Goal: Navigation & Orientation: Understand site structure

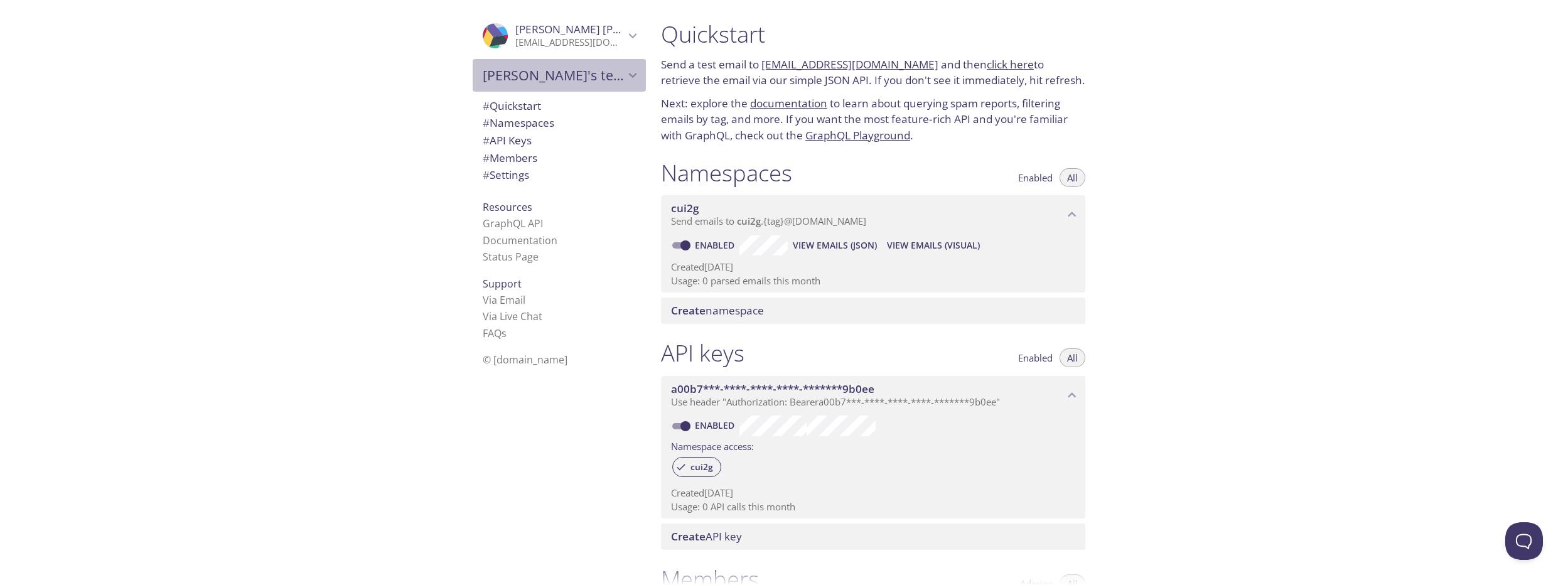
click at [626, 77] on icon "Hugo's team" at bounding box center [632, 75] width 16 height 16
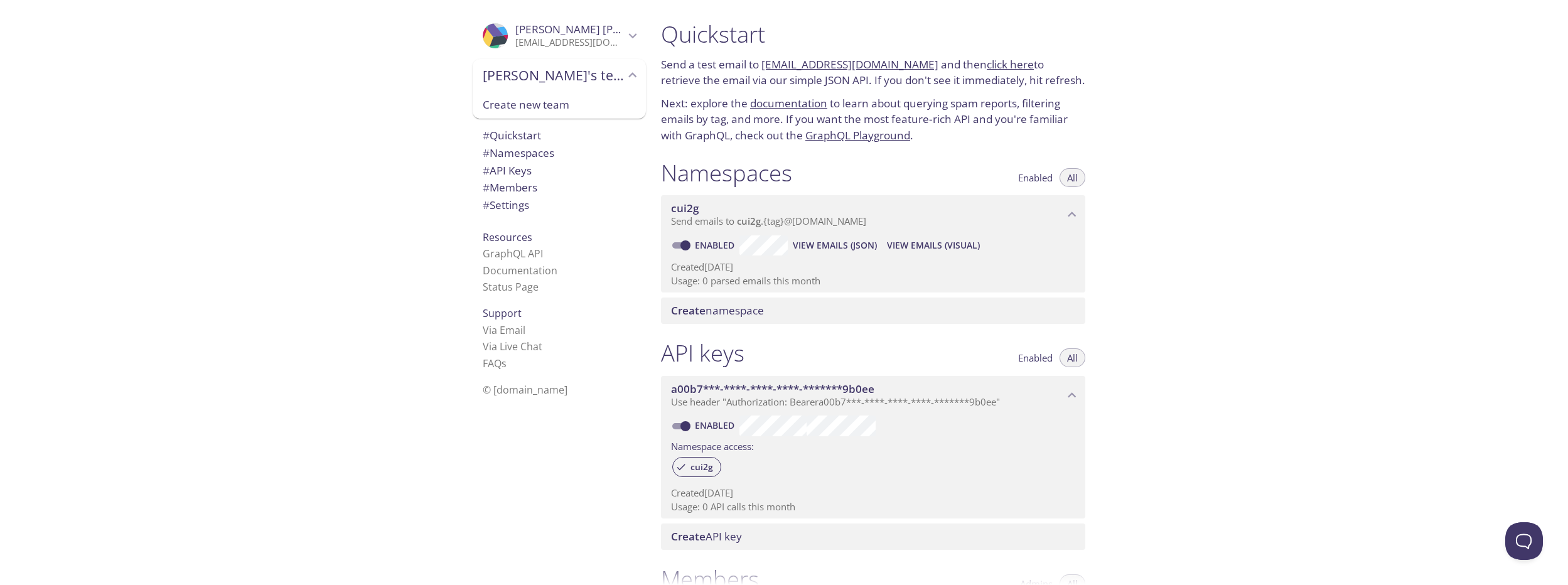
click at [629, 77] on icon "Hugo's team" at bounding box center [633, 75] width 8 height 5
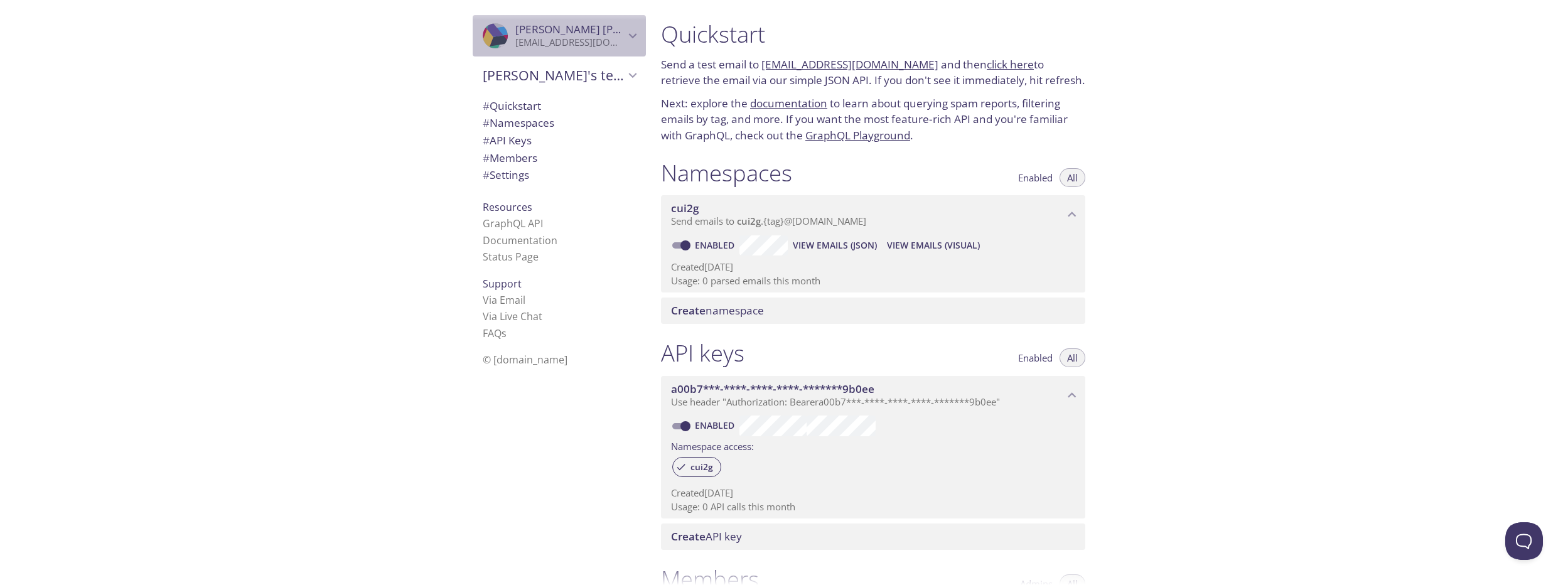
click at [624, 41] on icon "Hugo Fagundes" at bounding box center [632, 35] width 16 height 16
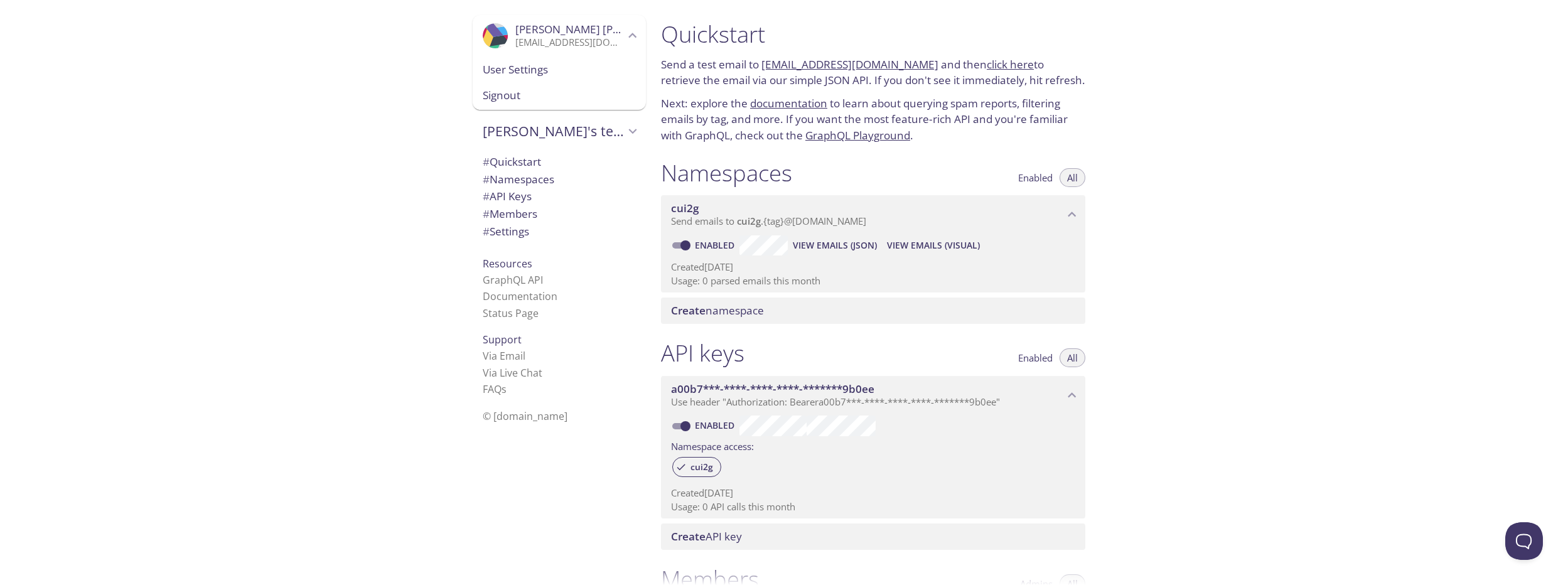
click at [624, 41] on icon "Hugo Fagundes" at bounding box center [632, 35] width 16 height 16
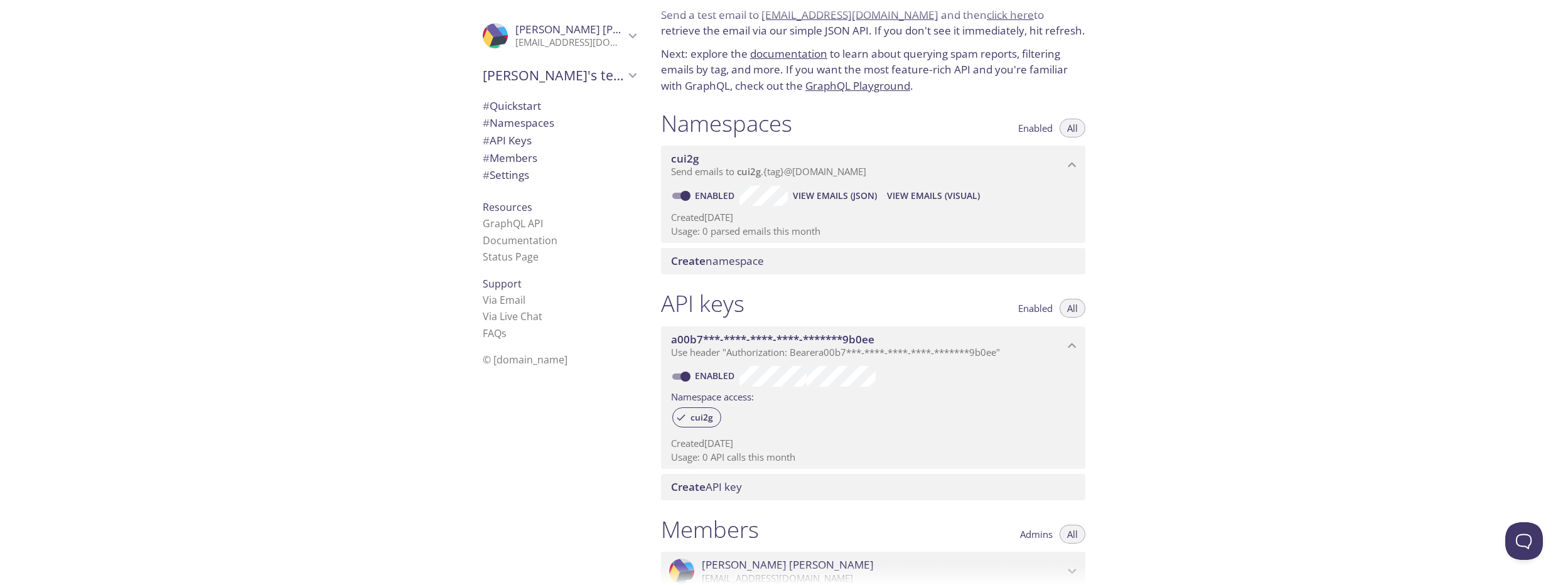
scroll to position [150, 0]
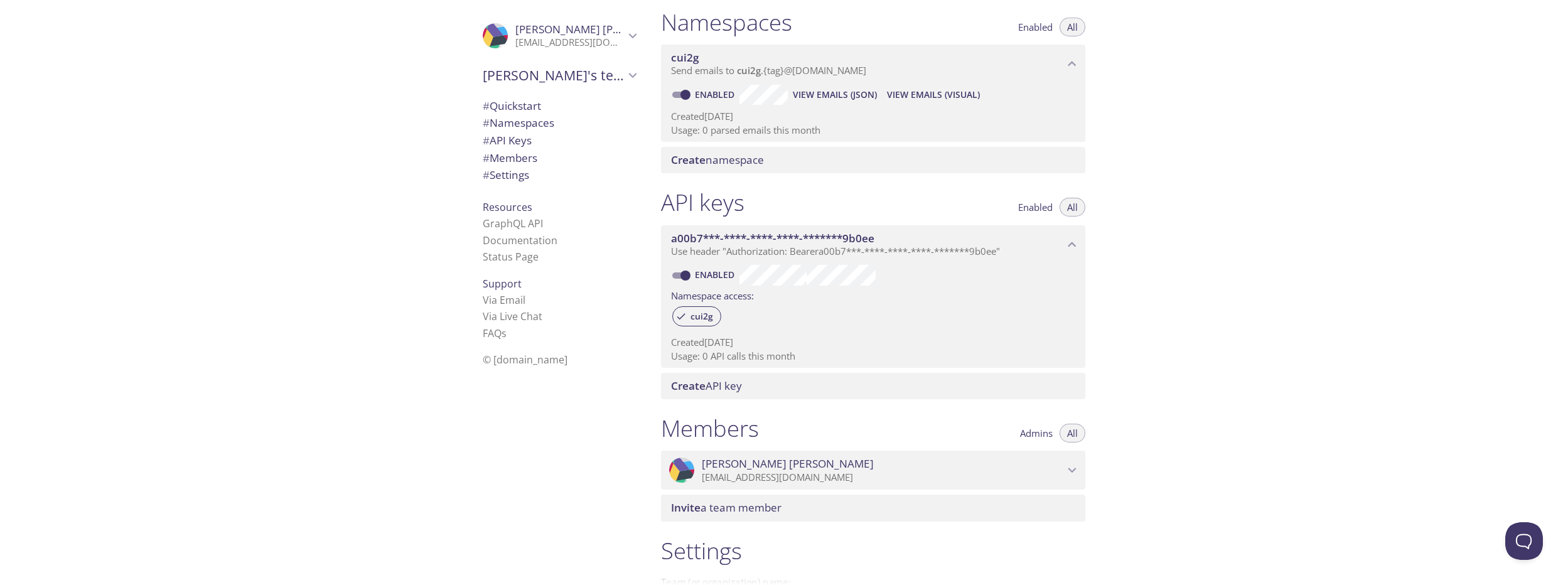
drag, startPoint x: 877, startPoint y: 239, endPoint x: 393, endPoint y: 234, distance: 484.0
click at [393, 234] on div ".cls-1 { fill: #6d5ca8; } .cls-2 { fill: #3fc191; } .cls-3 { fill: #3b4752; } .…" at bounding box center [784, 292] width 1568 height 585
